Goal: Find specific page/section: Find specific page/section

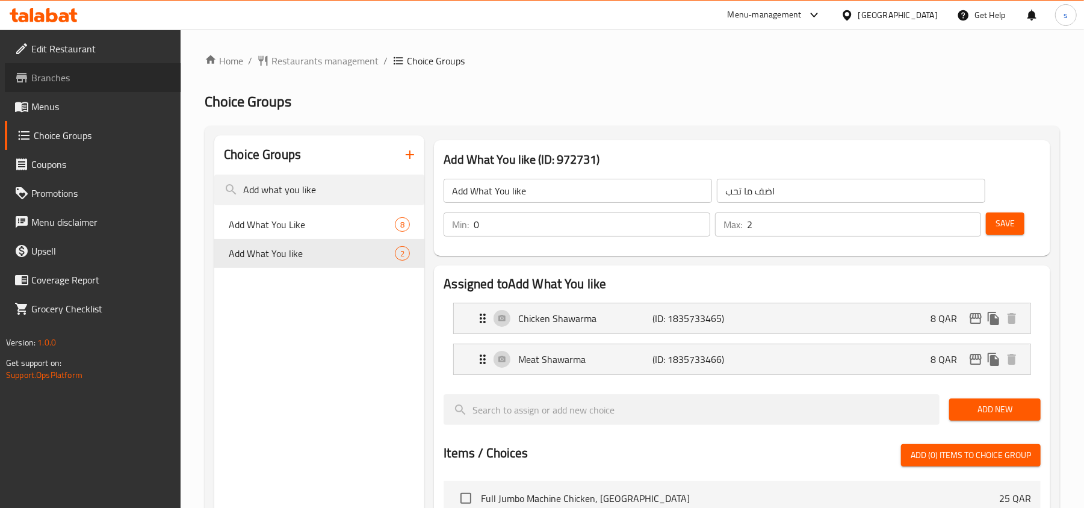
click at [107, 78] on span "Branches" at bounding box center [101, 77] width 140 height 14
drag, startPoint x: 818, startPoint y: 5, endPoint x: 809, endPoint y: 1, distance: 10.0
click at [819, 5] on div "Menu-management" at bounding box center [774, 15] width 113 height 29
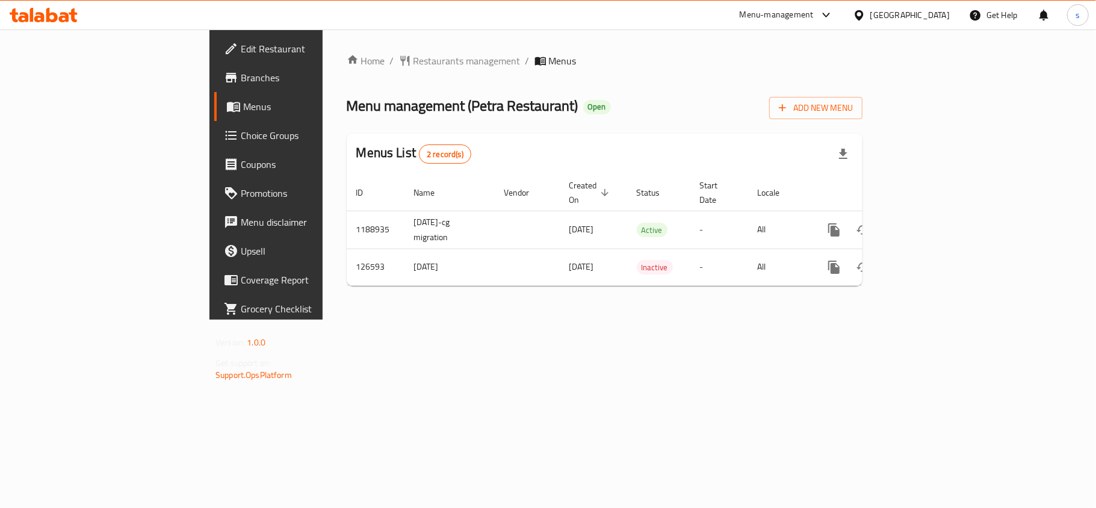
click at [241, 75] on span "Branches" at bounding box center [312, 77] width 142 height 14
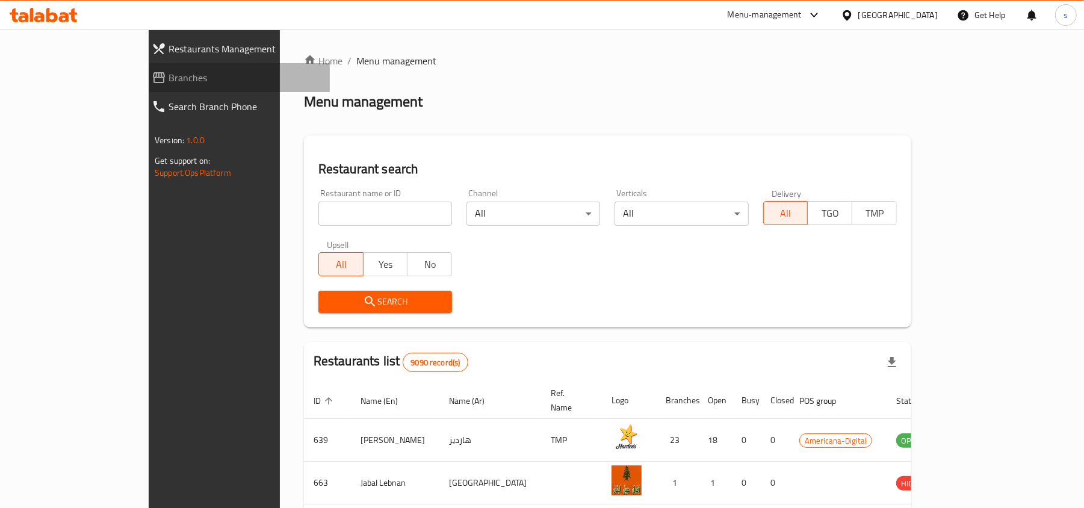
click at [168, 82] on span "Branches" at bounding box center [244, 77] width 152 height 14
